Goal: Task Accomplishment & Management: Manage account settings

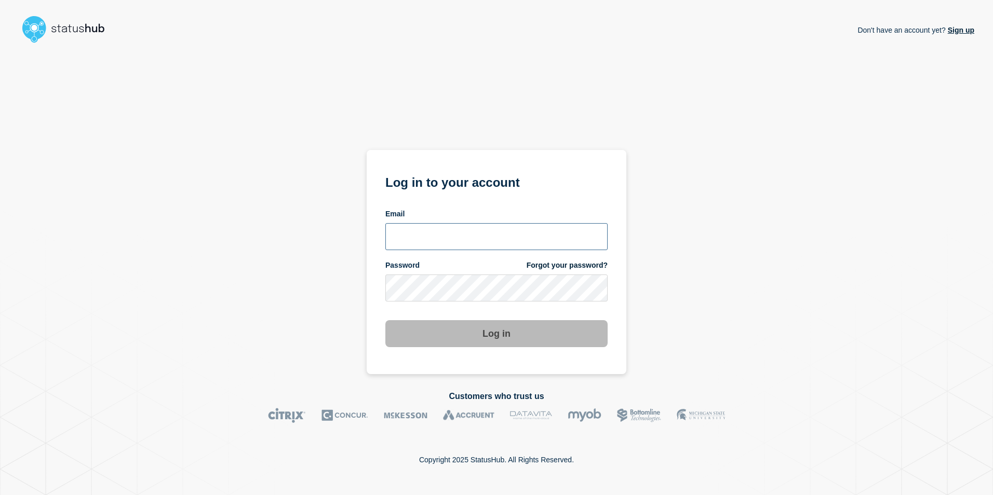
click at [439, 236] on input "email input" at bounding box center [496, 236] width 222 height 27
paste input "Jacobus.Loubser@kocho.co.uk"
type input "Jacobus.Loubser@kocho.co.uk"
click at [561, 187] on h1 "Log in to your account" at bounding box center [496, 181] width 222 height 19
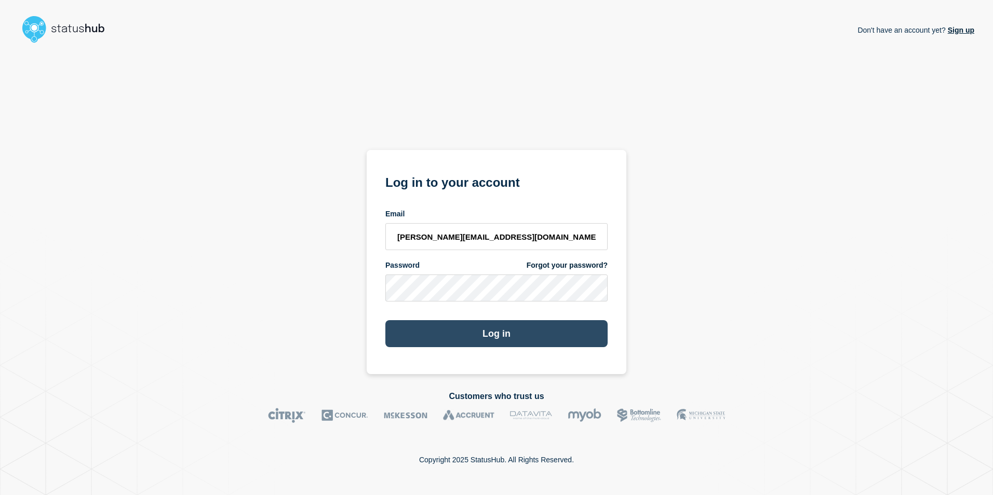
click at [494, 332] on button "Log in" at bounding box center [496, 333] width 222 height 27
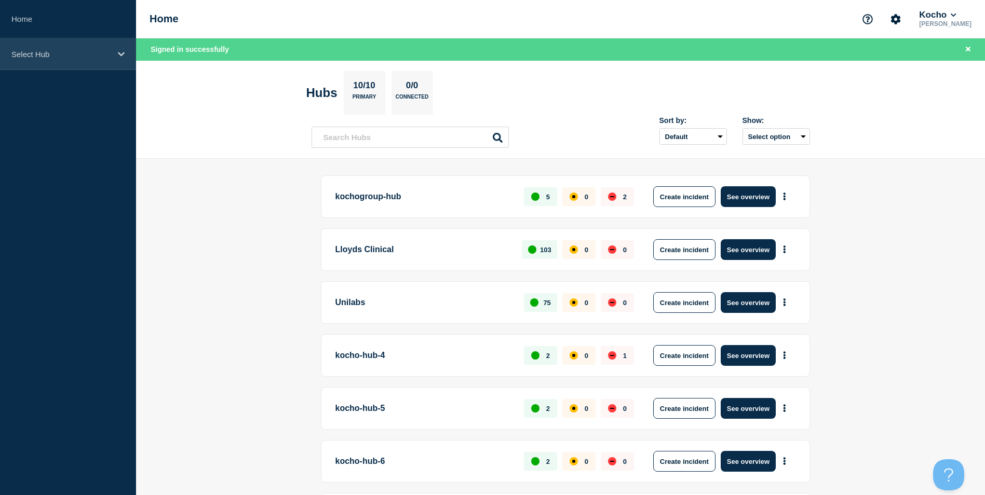
click at [112, 51] on div "Select Hub" at bounding box center [68, 54] width 136 height 32
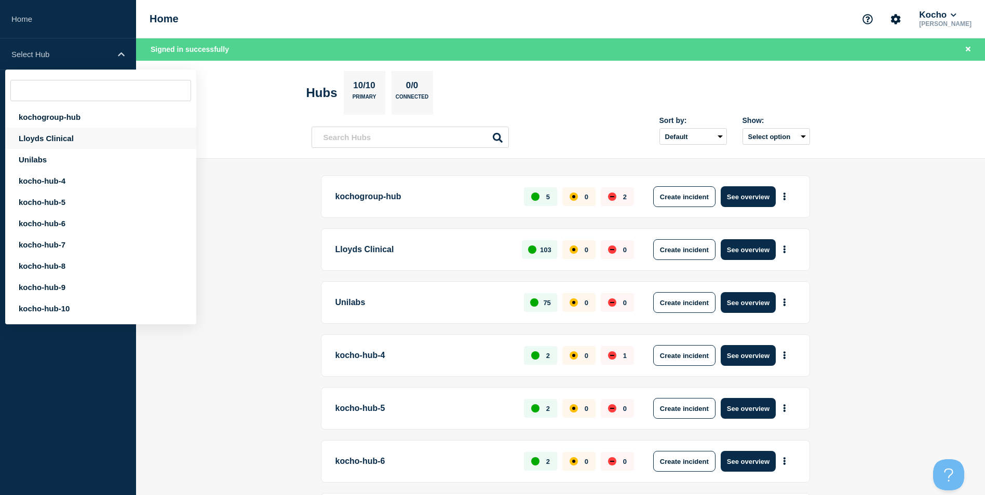
click at [54, 137] on div "Lloyds Clinical" at bounding box center [100, 138] width 191 height 21
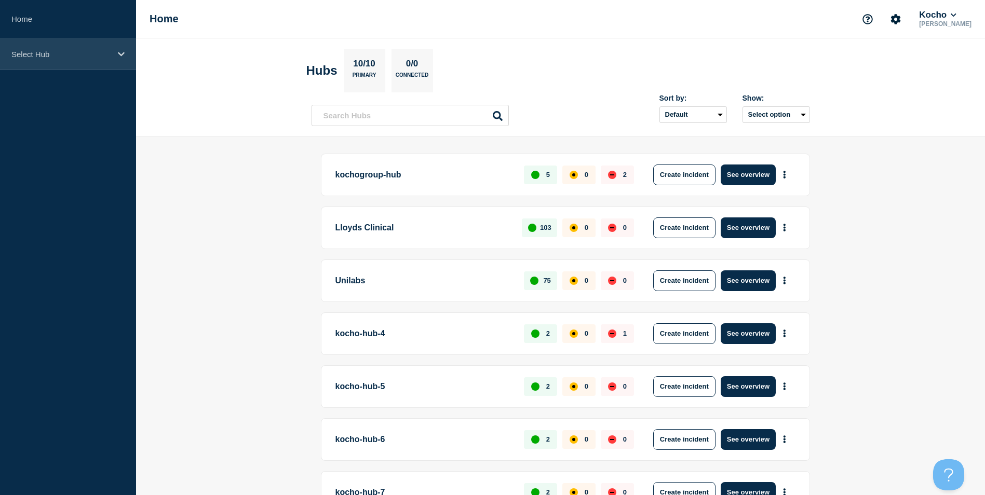
click at [118, 53] on icon at bounding box center [121, 54] width 7 height 8
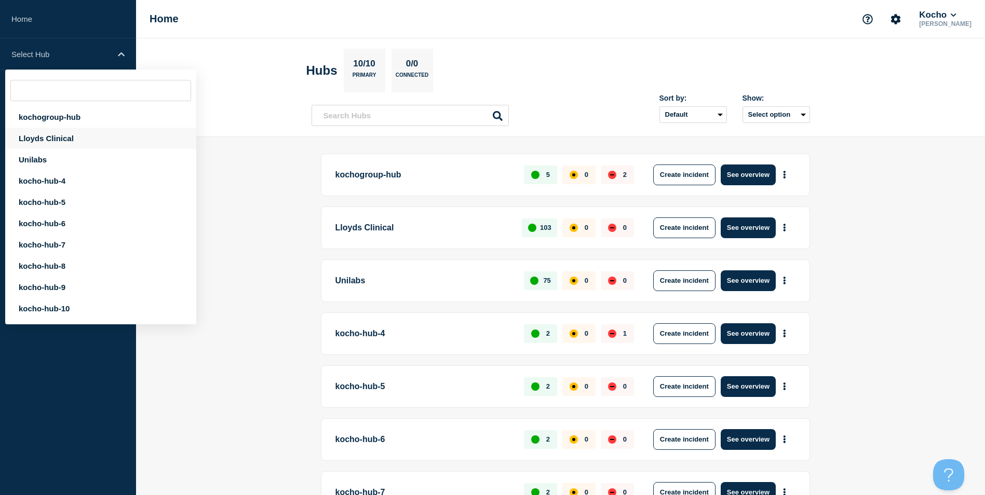
click at [53, 141] on div "Lloyds Clinical" at bounding box center [100, 138] width 191 height 21
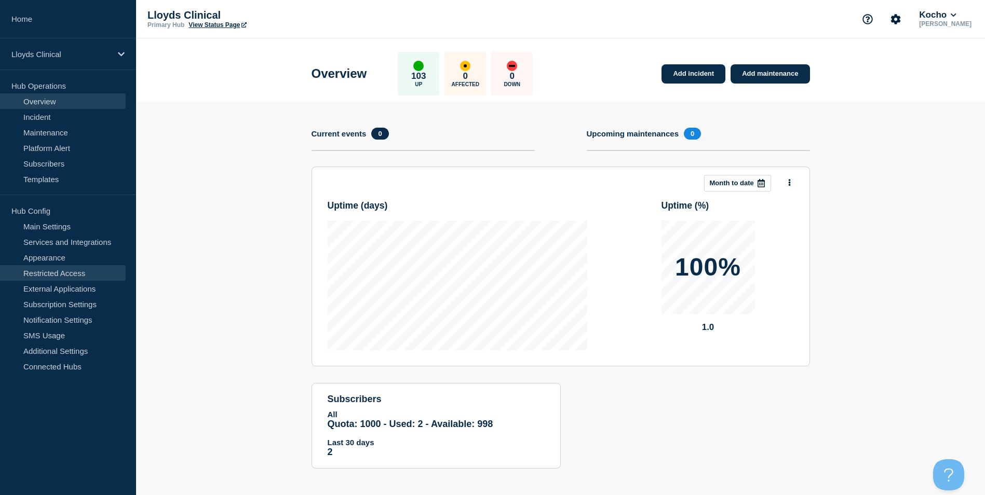
click at [61, 277] on link "Restricted Access" at bounding box center [63, 273] width 126 height 16
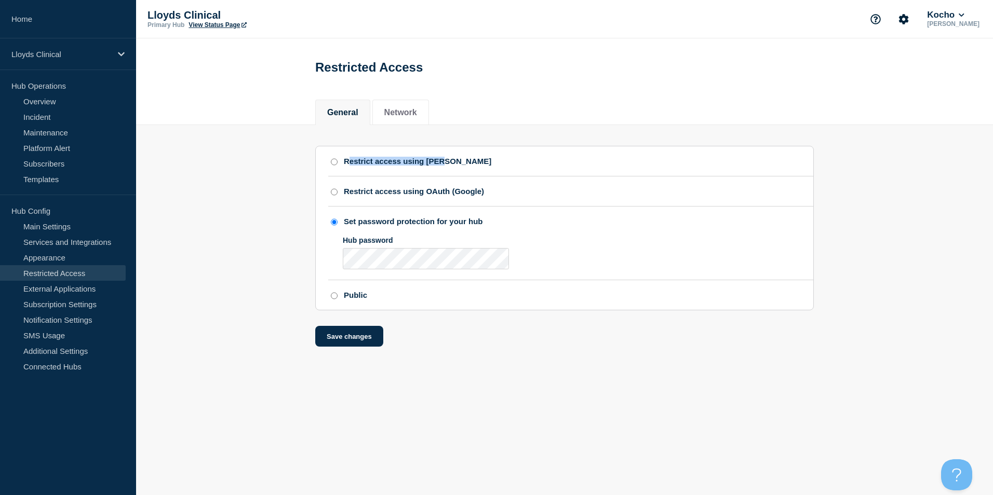
drag, startPoint x: 467, startPoint y: 167, endPoint x: 347, endPoint y: 170, distance: 119.5
click at [347, 166] on div "Restrict access using [PERSON_NAME]" at bounding box center [570, 161] width 485 height 9
drag, startPoint x: 347, startPoint y: 170, endPoint x: 341, endPoint y: 170, distance: 6.7
click at [341, 166] on div "Restrict access using [PERSON_NAME]" at bounding box center [570, 161] width 485 height 9
click at [334, 166] on input "Restrict access using [PERSON_NAME]" at bounding box center [334, 161] width 7 height 7
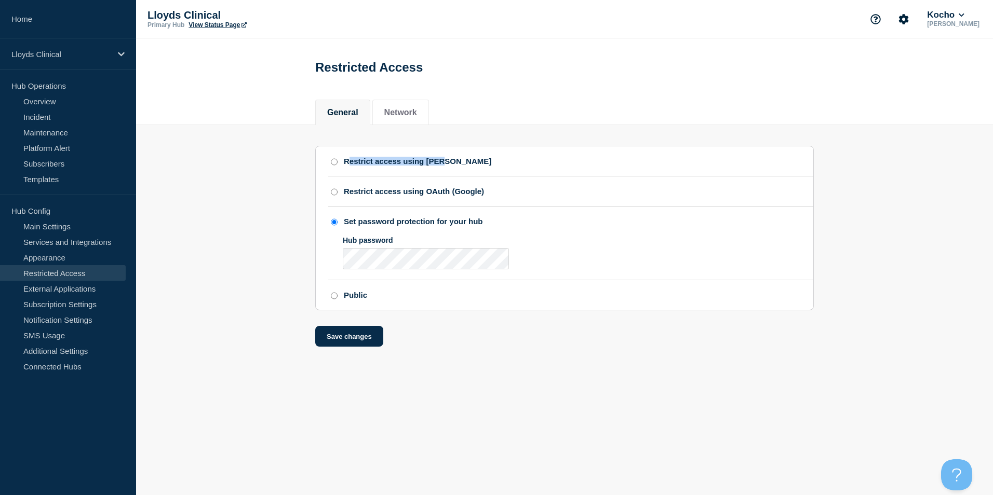
radio input "true"
radio input "false"
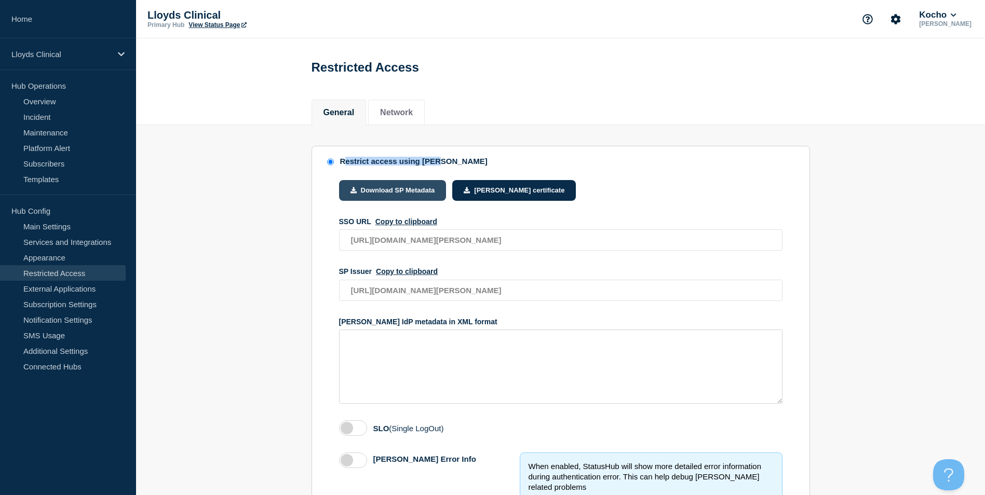
click at [401, 199] on button "Download SP Metadata" at bounding box center [392, 190] width 107 height 21
drag, startPoint x: 360, startPoint y: 327, endPoint x: 350, endPoint y: 333, distance: 12.4
click at [350, 333] on div "[PERSON_NAME] IdP metadata in XML format" at bounding box center [560, 361] width 443 height 87
drag, startPoint x: 350, startPoint y: 333, endPoint x: 384, endPoint y: 329, distance: 34.1
click at [384, 326] on div "[PERSON_NAME] IdP metadata in XML format" at bounding box center [560, 322] width 443 height 8
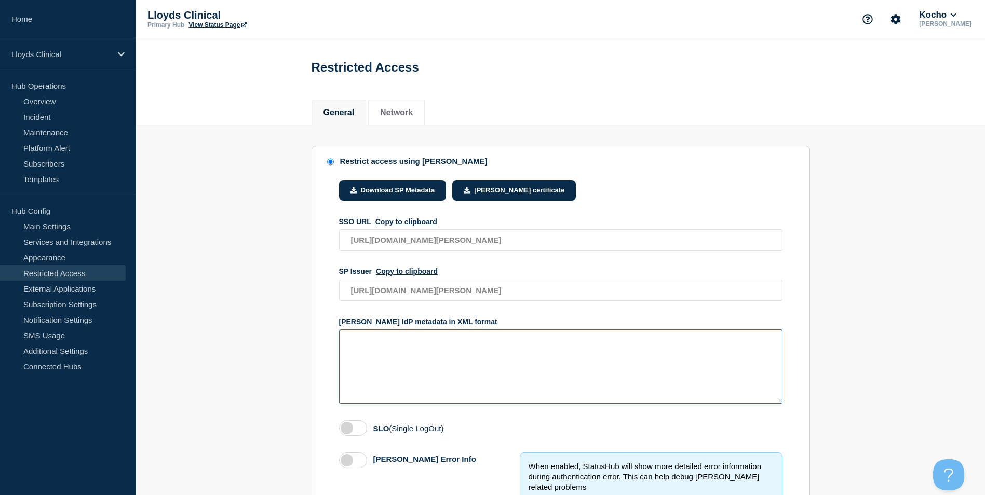
click at [429, 366] on textarea "access restriction method" at bounding box center [560, 367] width 443 height 74
paste textarea "<EntityDescriptor xmlns="urn:oasis:names:tc:[PERSON_NAME]:2.0:metadata" ID="_40…"
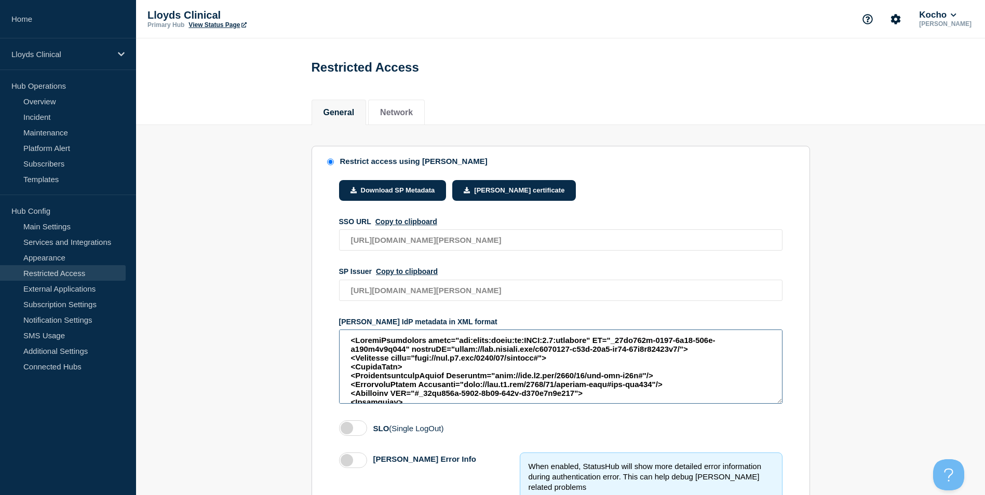
type textarea "<EntityDescriptor xmlns="urn:oasis:names:tc:[PERSON_NAME]:2.0:metadata" ID="_40…"
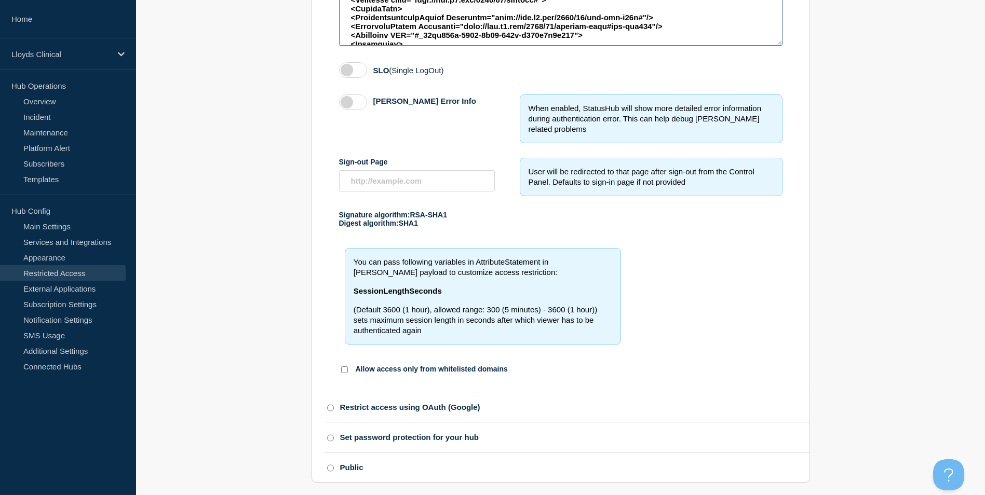
scroll to position [411, 0]
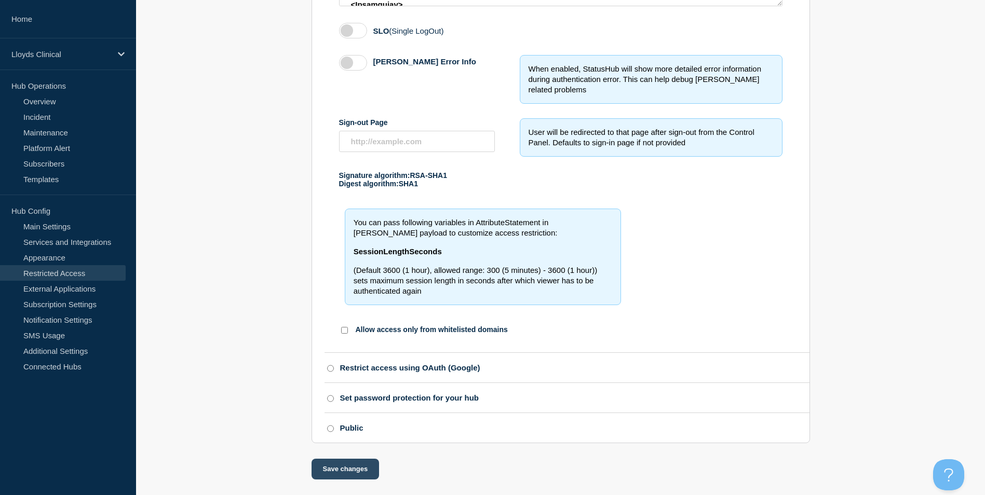
click at [352, 464] on button "Save changes" at bounding box center [346, 469] width 68 height 21
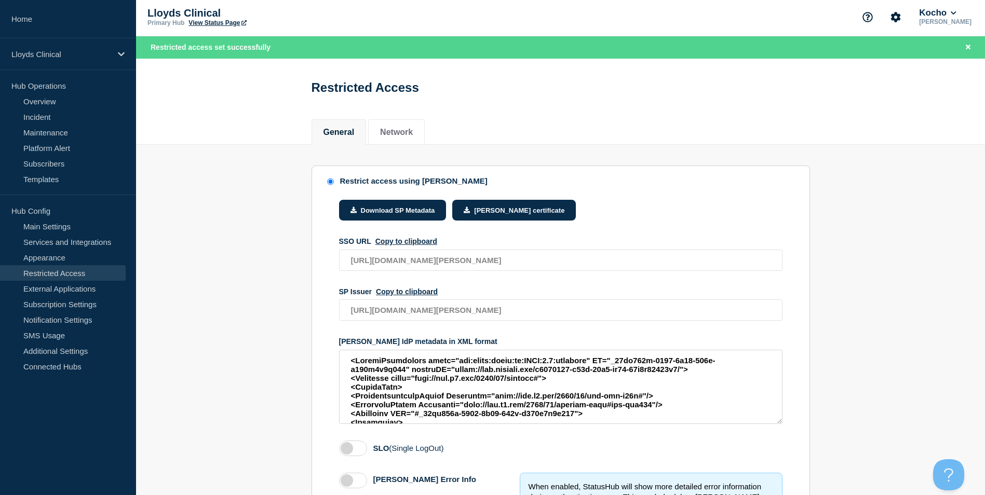
scroll to position [0, 0]
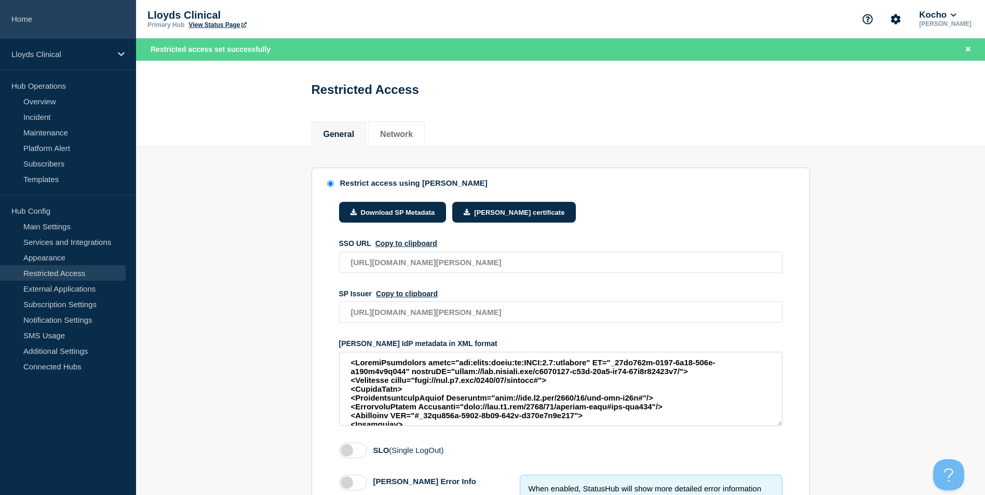
click at [59, 19] on link "Home" at bounding box center [68, 19] width 136 height 38
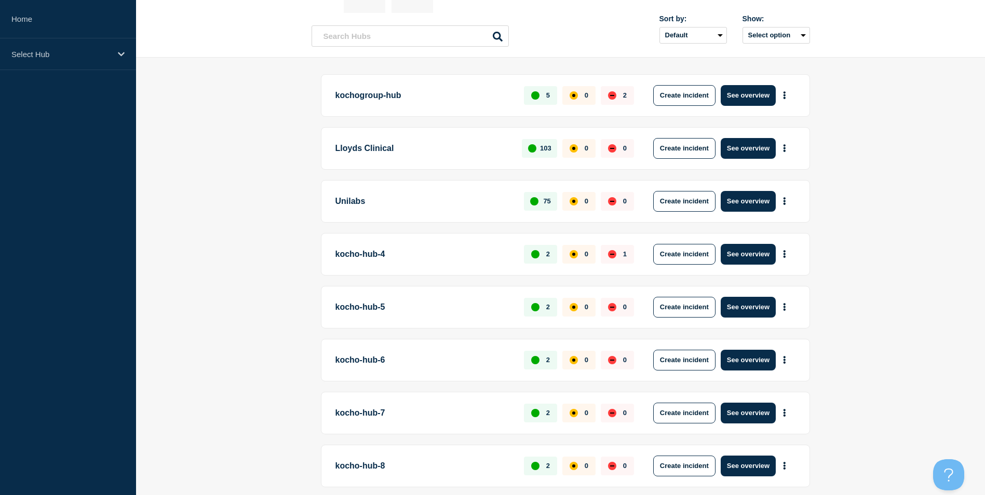
scroll to position [21, 0]
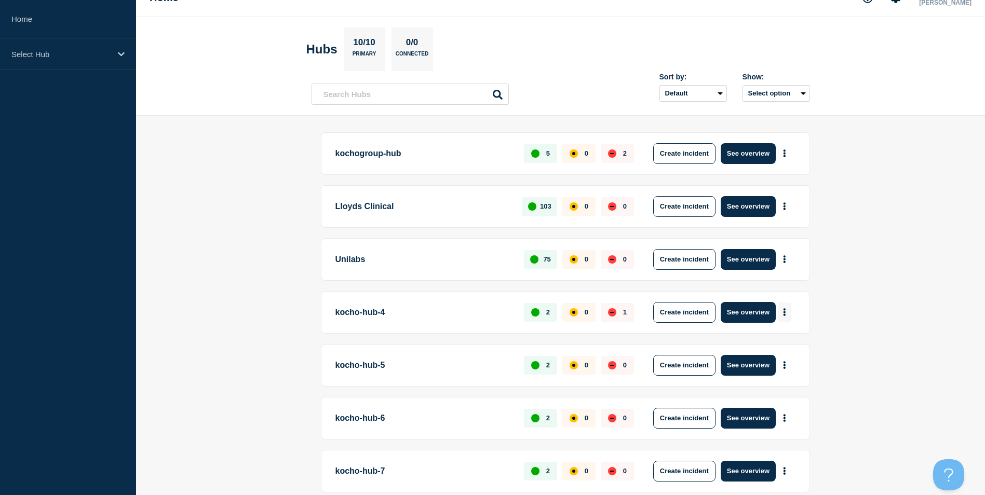
click at [787, 312] on button "More actions" at bounding box center [784, 312] width 13 height 19
click at [117, 67] on div "Select Hub" at bounding box center [68, 54] width 136 height 32
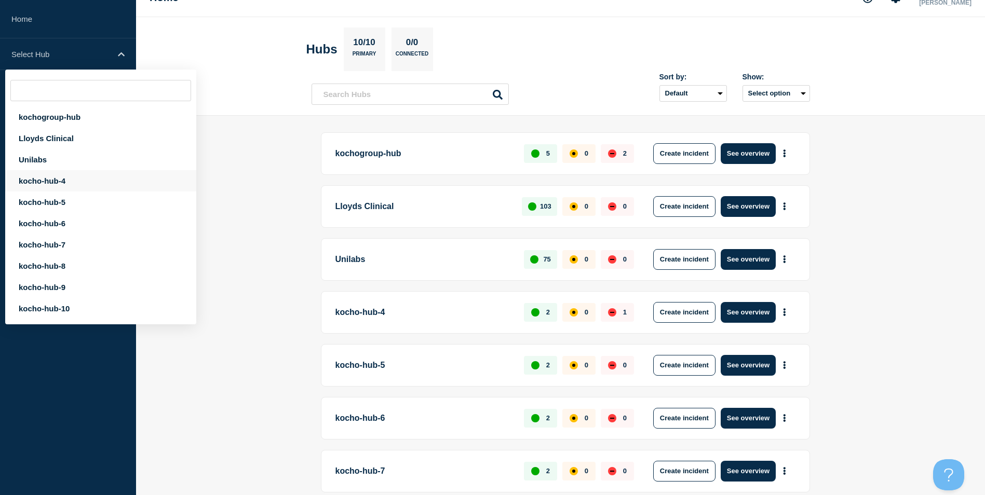
click at [50, 180] on div "kocho-hub-4" at bounding box center [100, 180] width 191 height 21
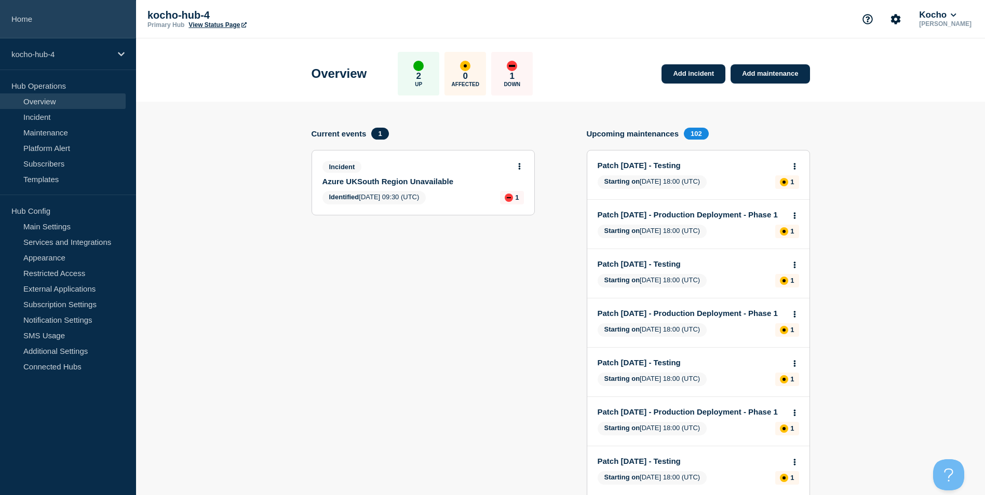
click at [52, 26] on link "Home" at bounding box center [68, 19] width 136 height 38
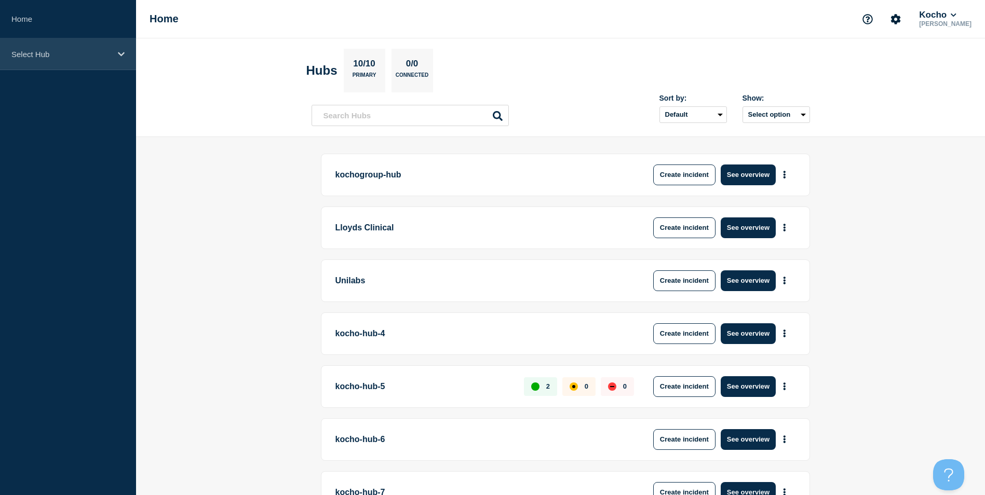
click at [107, 49] on div "Select Hub" at bounding box center [68, 54] width 136 height 32
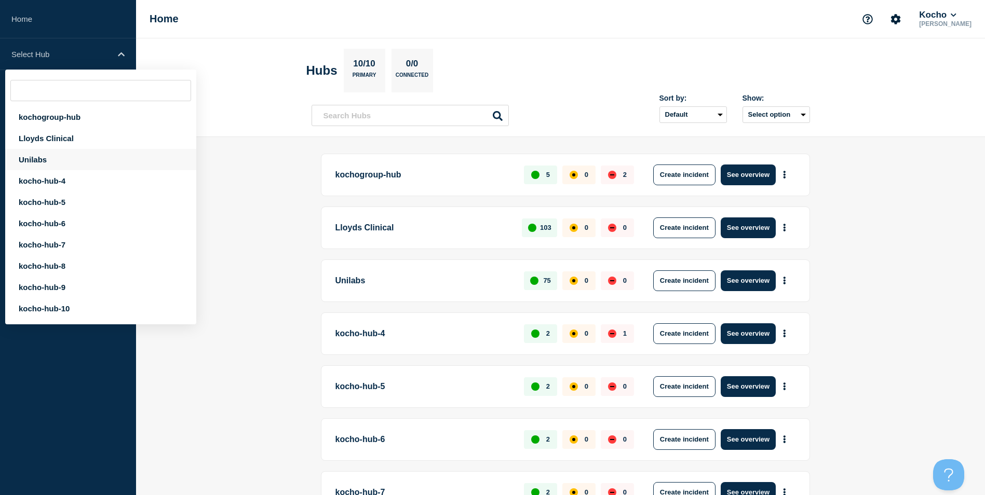
click at [39, 158] on div "Unilabs" at bounding box center [100, 159] width 191 height 21
